Goal: Information Seeking & Learning: Learn about a topic

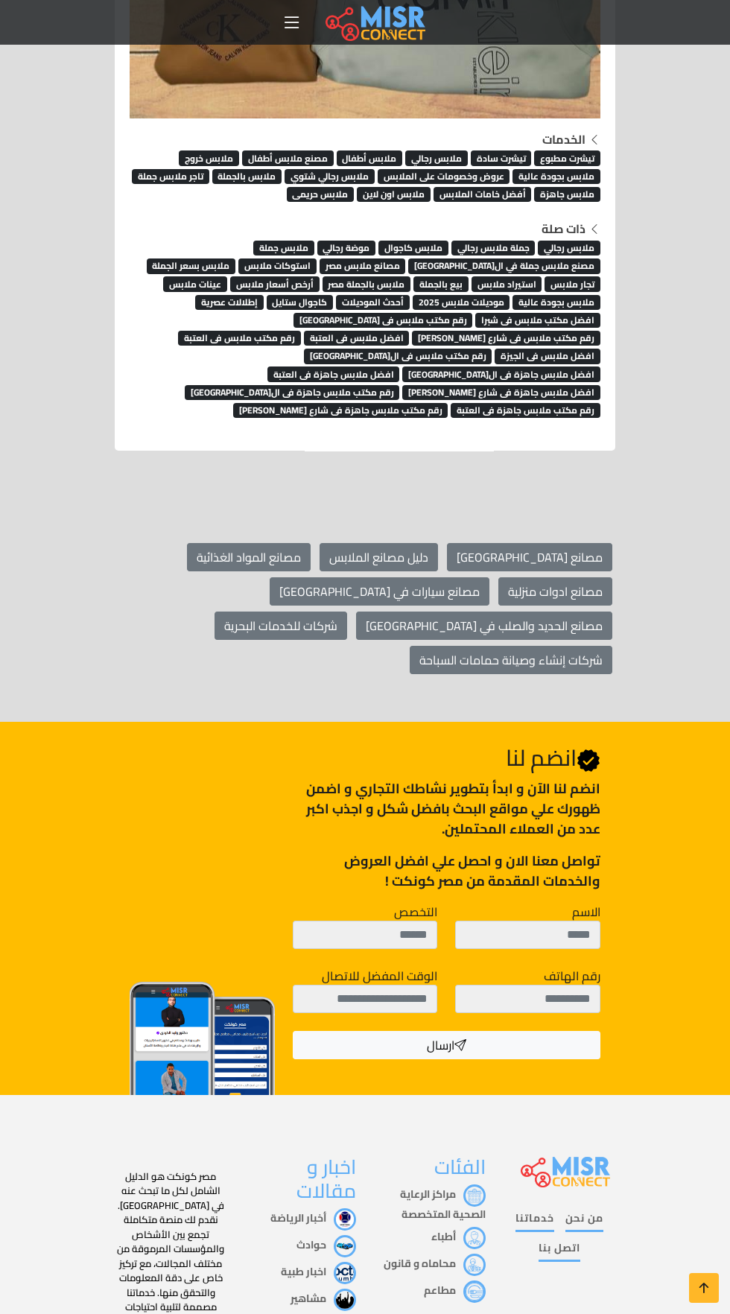
scroll to position [8743, 0]
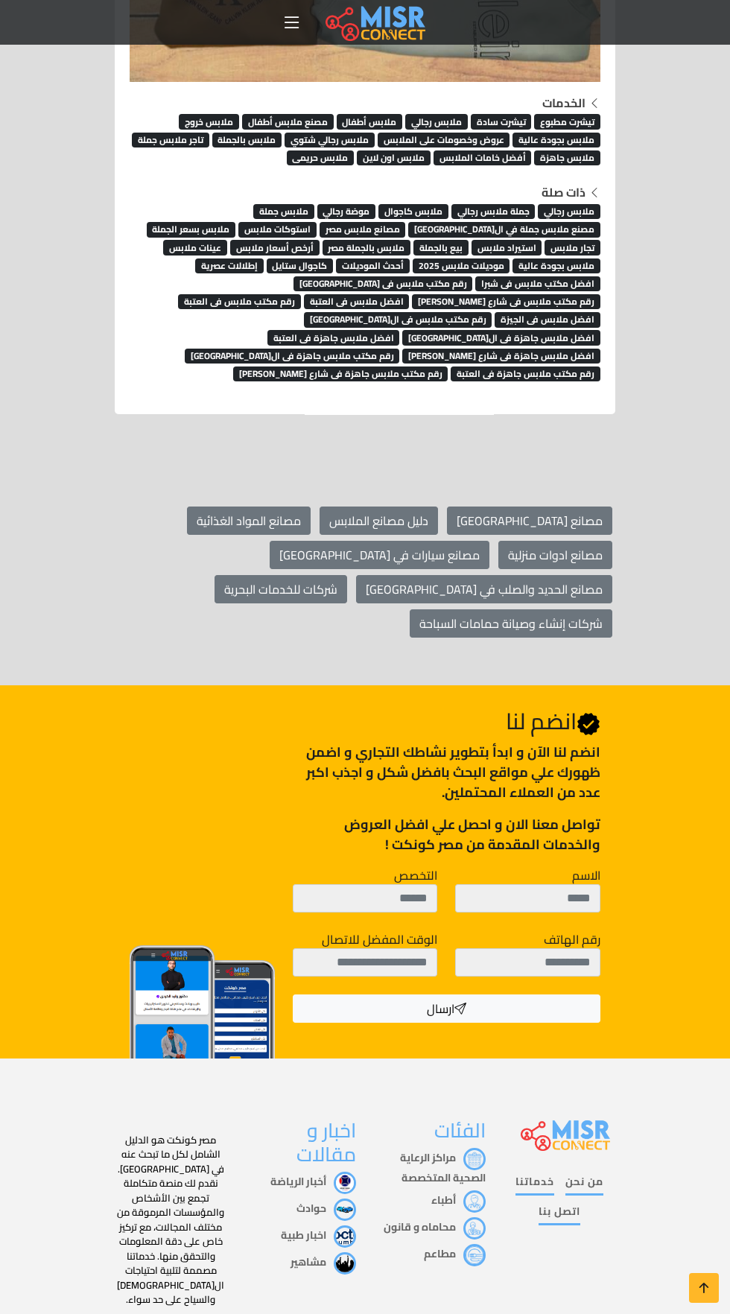
scroll to position [8791, 0]
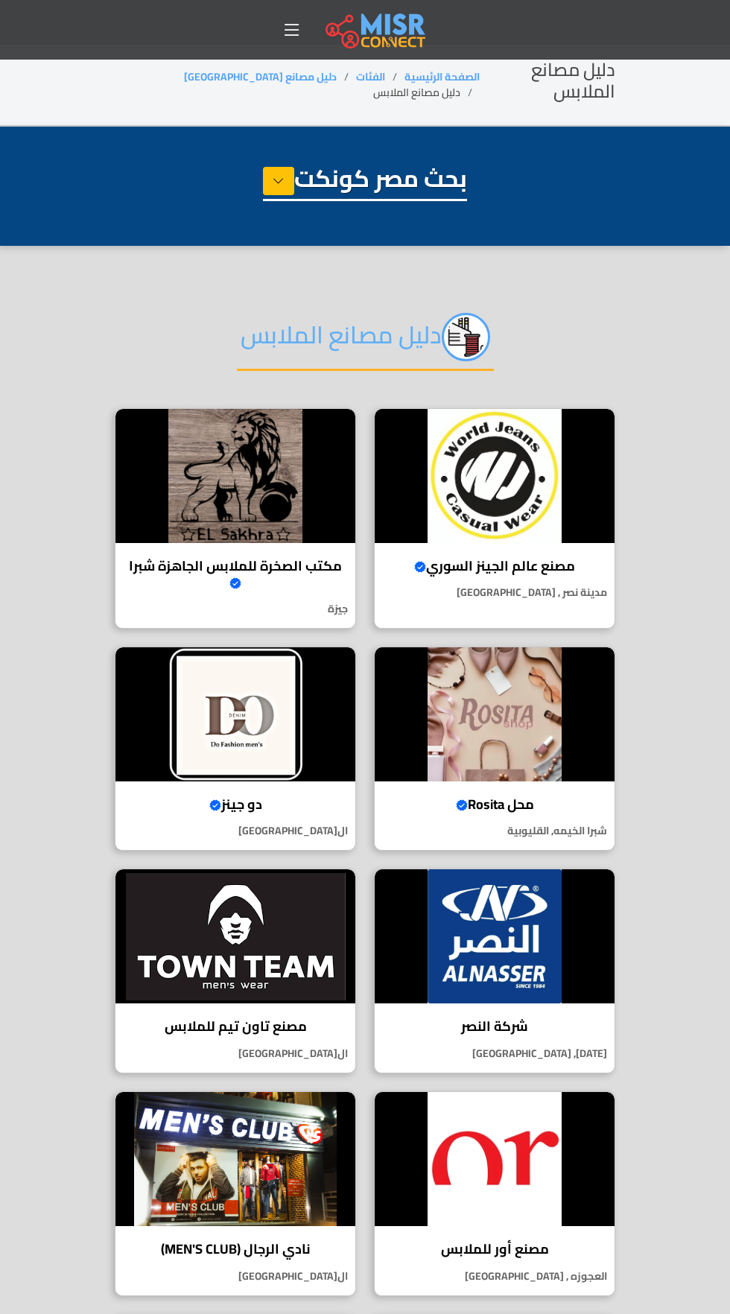
click at [540, 737] on img at bounding box center [495, 714] width 240 height 134
click at [273, 943] on img at bounding box center [235, 936] width 240 height 134
click at [276, 971] on img at bounding box center [235, 936] width 240 height 134
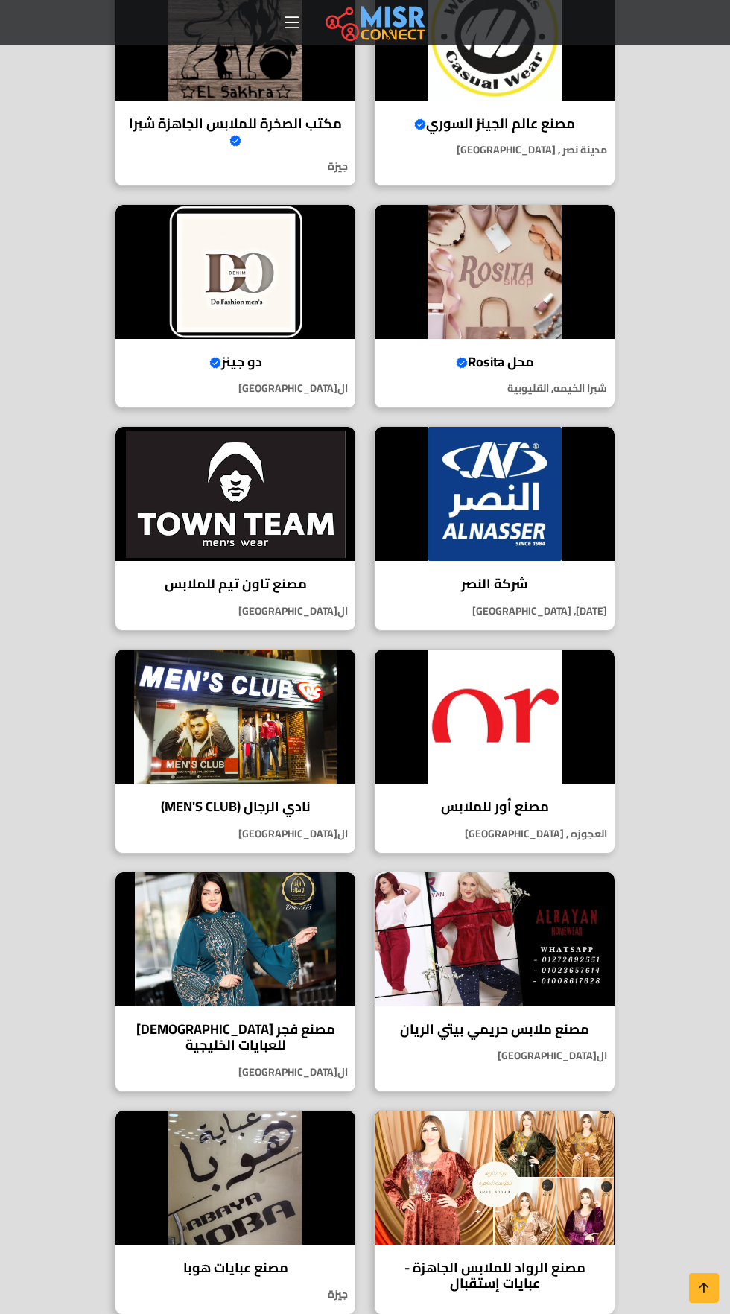
scroll to position [450, 0]
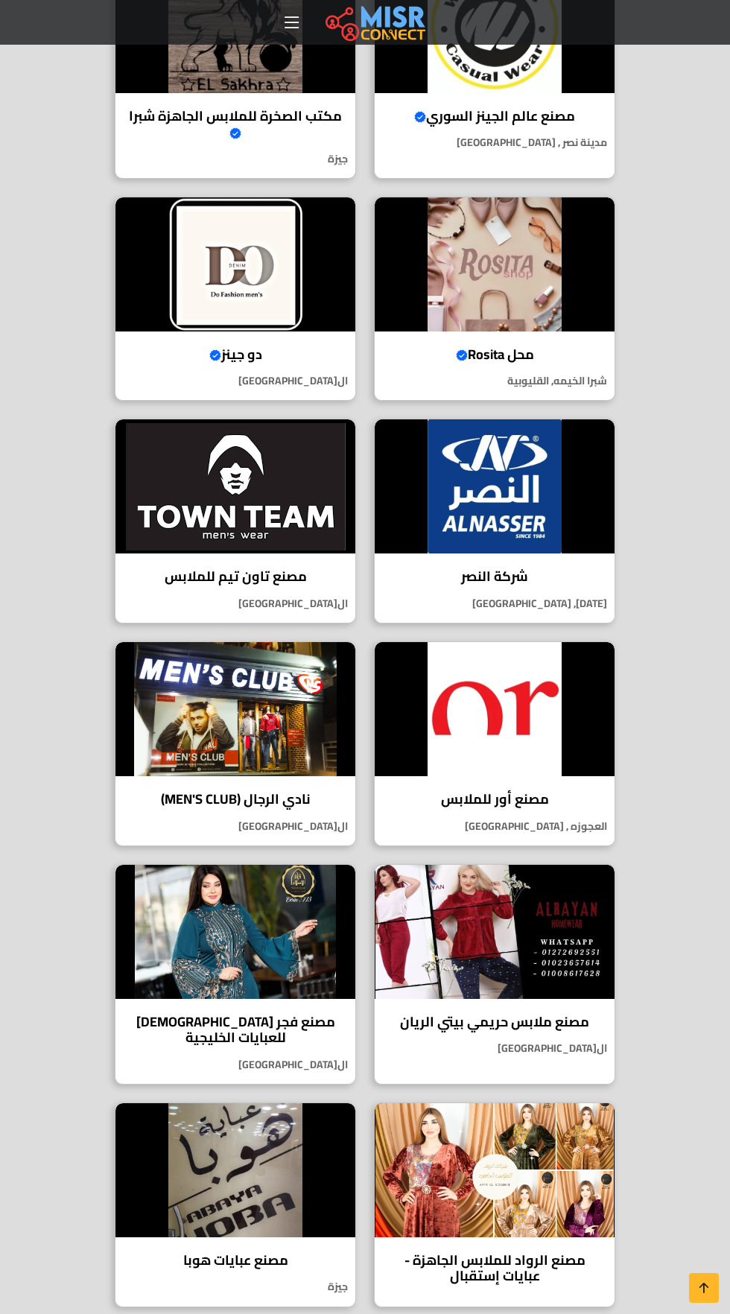
click at [530, 936] on img at bounding box center [495, 932] width 240 height 134
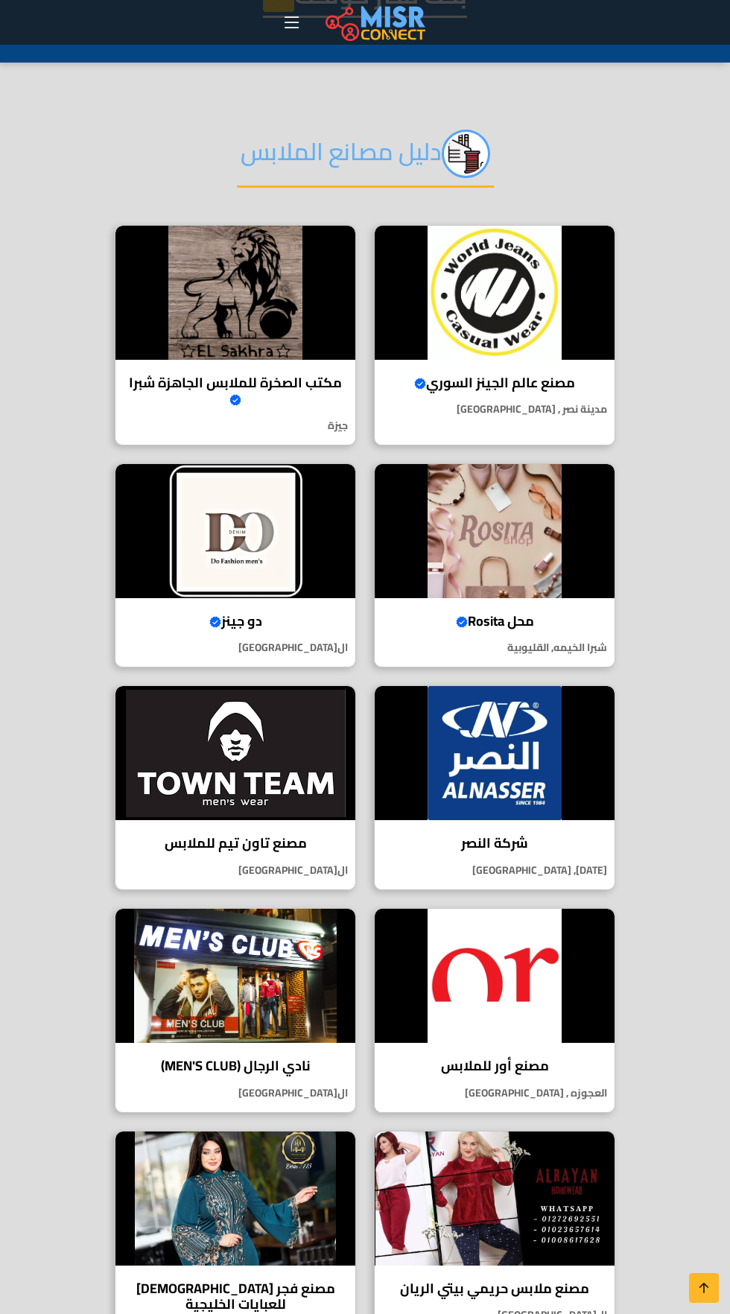
scroll to position [0, 0]
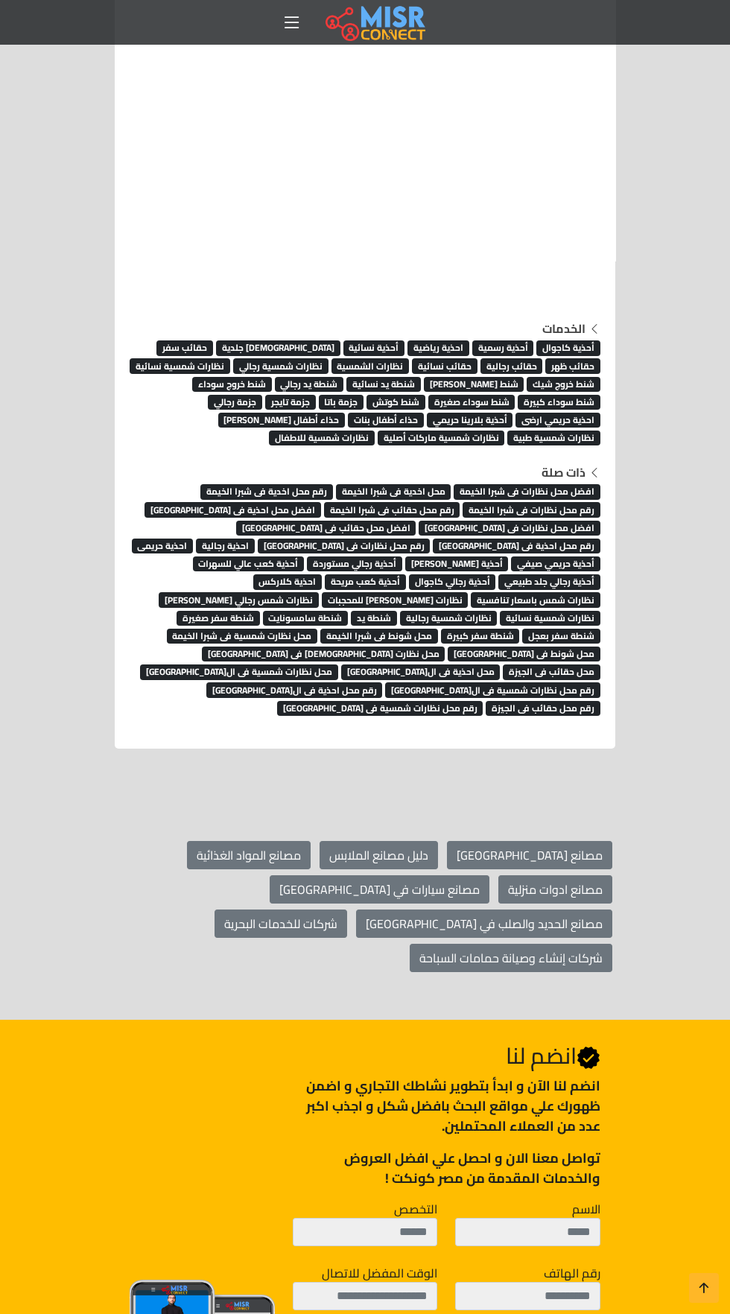
scroll to position [3983, 0]
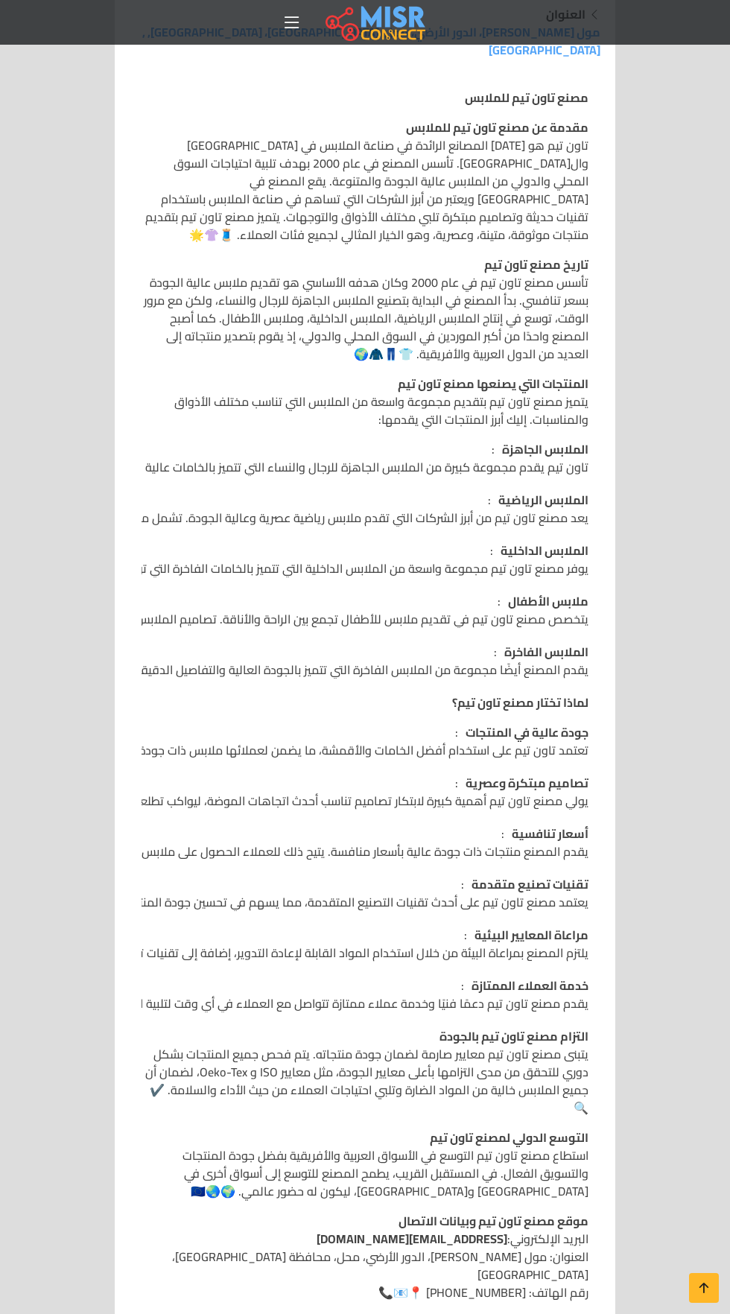
scroll to position [1000, 0]
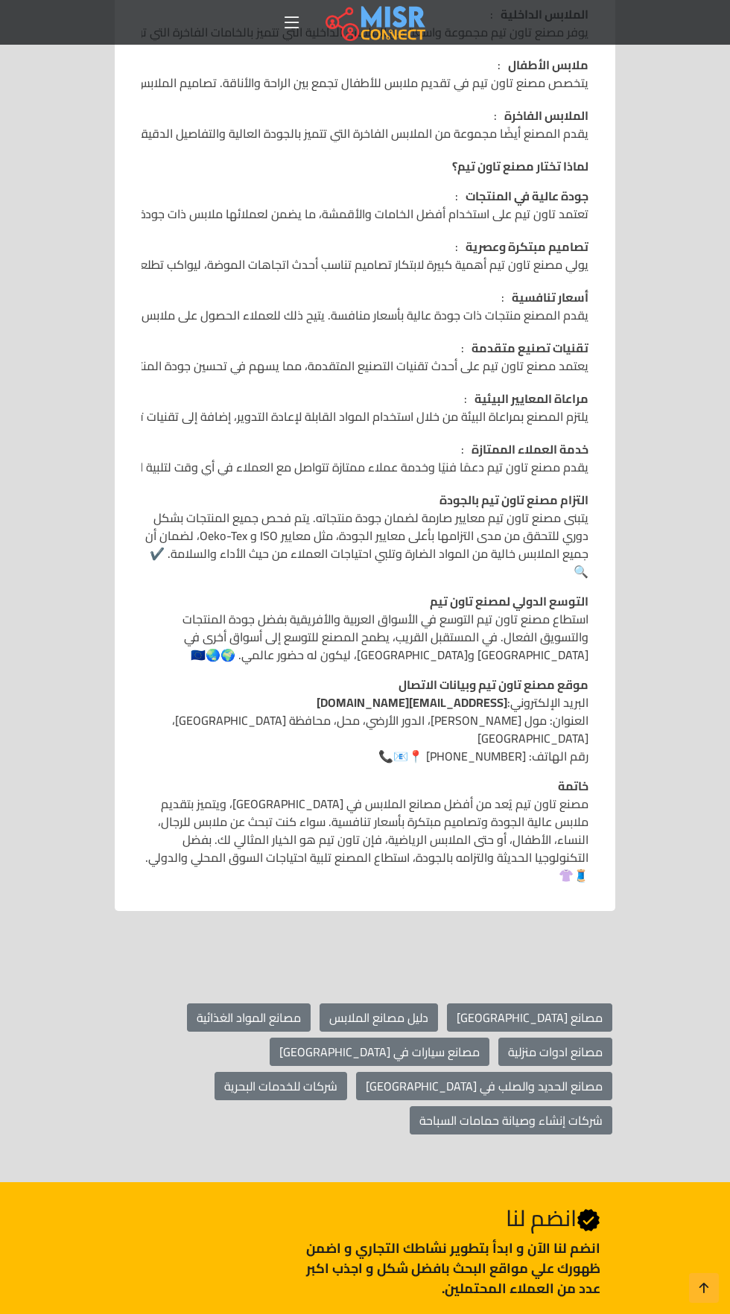
scroll to position [2071, 0]
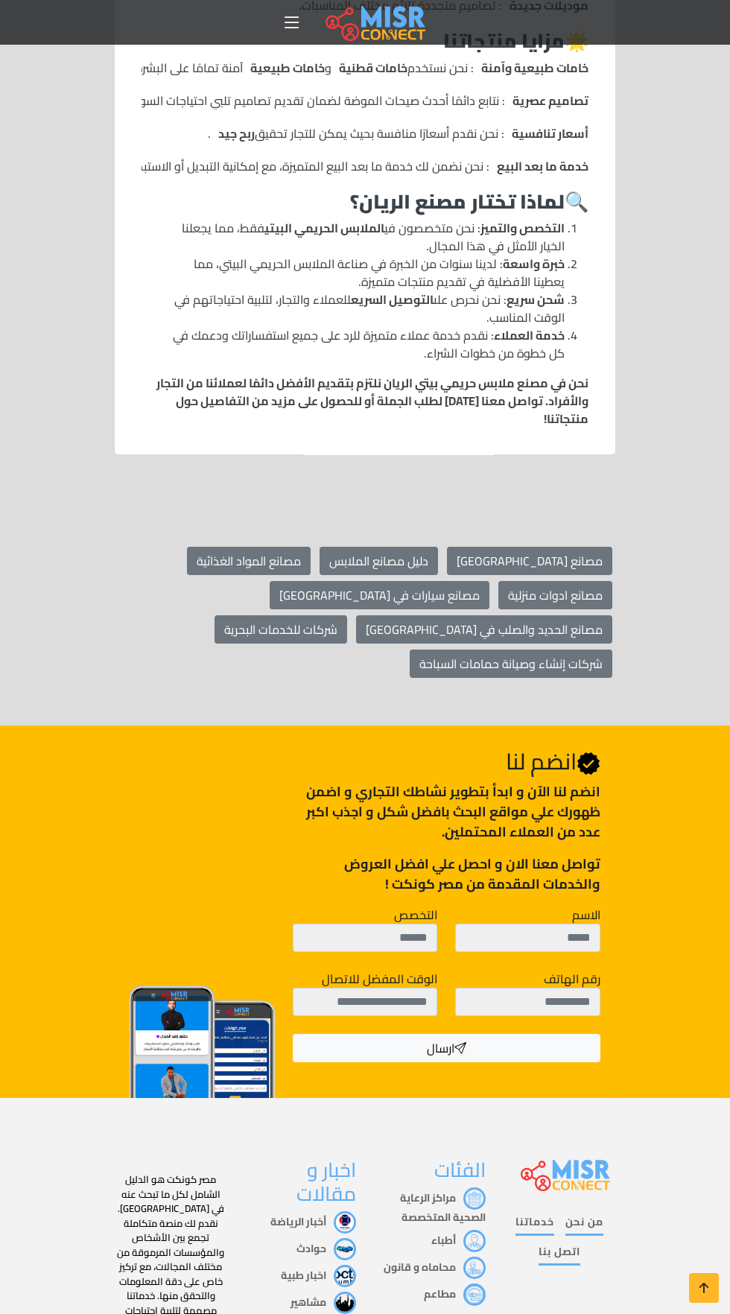
scroll to position [2095, 0]
